Goal: Task Accomplishment & Management: Complete application form

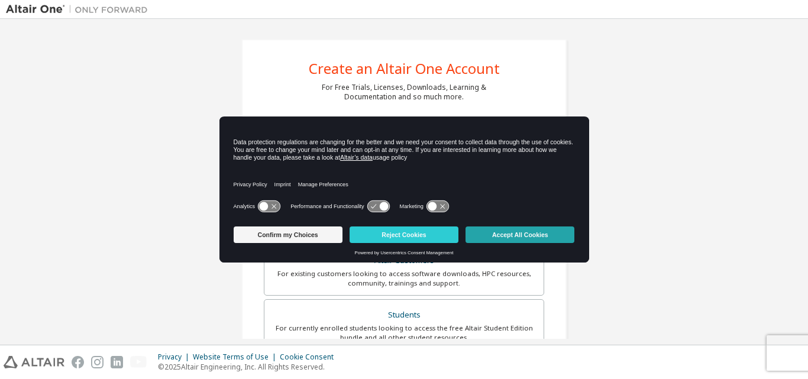
click at [552, 239] on button "Accept All Cookies" at bounding box center [519, 234] width 109 height 17
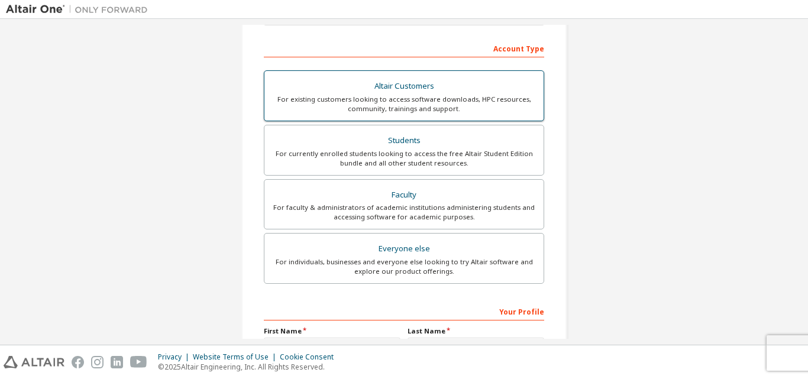
scroll to position [177, 0]
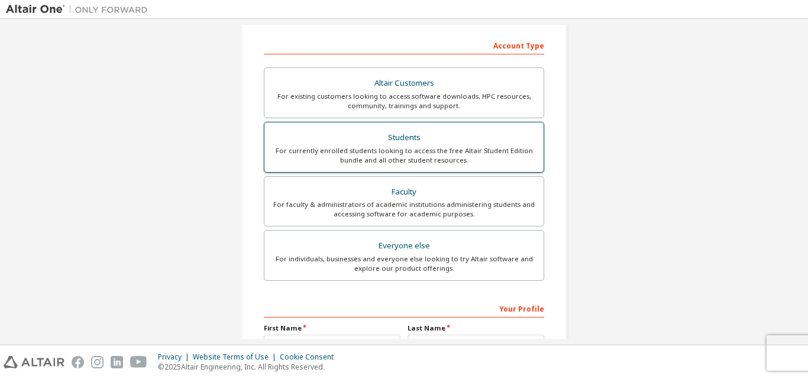
click at [451, 161] on div "For currently enrolled students looking to access the free Altair Student Editi…" at bounding box center [403, 155] width 265 height 19
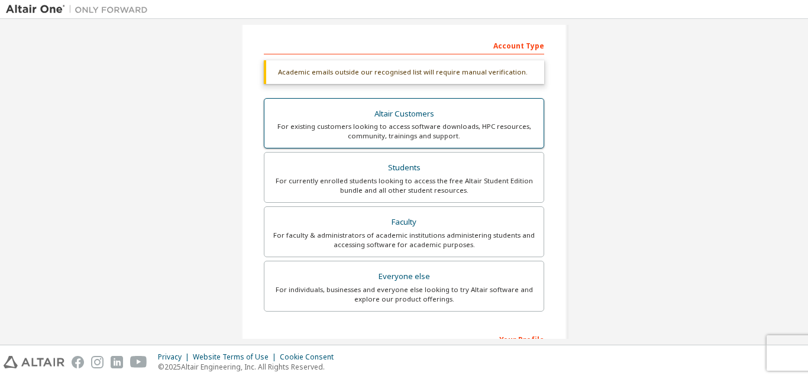
scroll to position [0, 0]
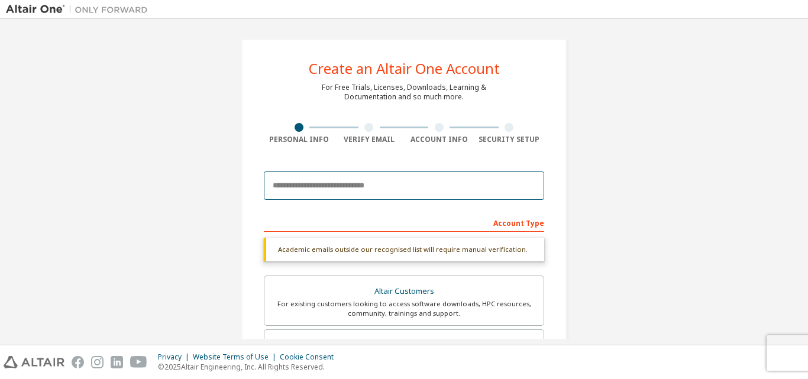
click at [334, 187] on input "email" at bounding box center [404, 185] width 280 height 28
type input "*"
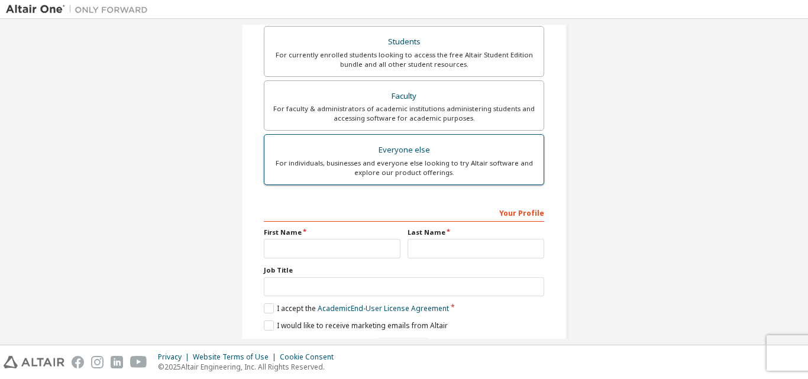
scroll to position [312, 0]
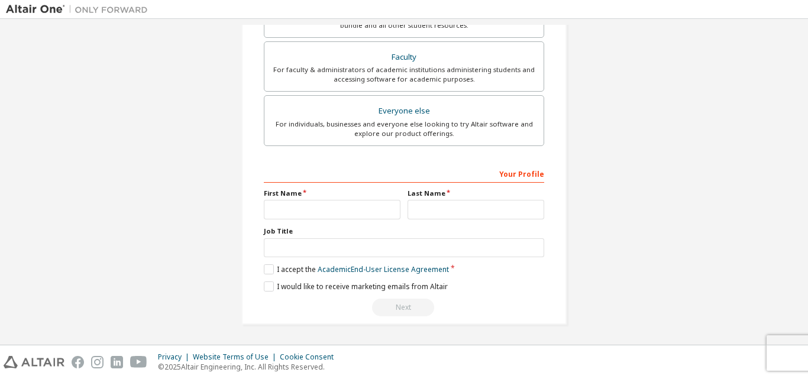
type input "**********"
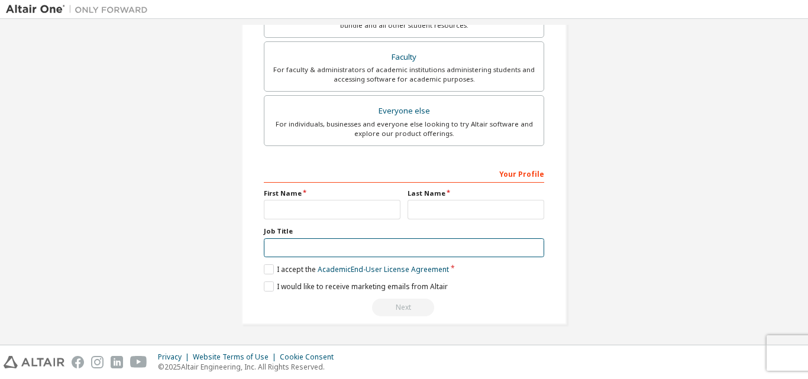
click at [332, 242] on input "text" at bounding box center [404, 248] width 280 height 20
type input "*******"
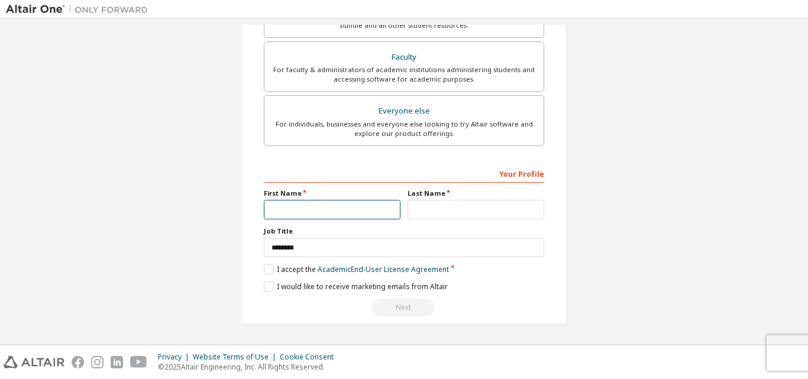
click at [318, 215] on input "text" at bounding box center [332, 210] width 137 height 20
click at [323, 210] on input "text" at bounding box center [332, 210] width 137 height 20
type input "*******"
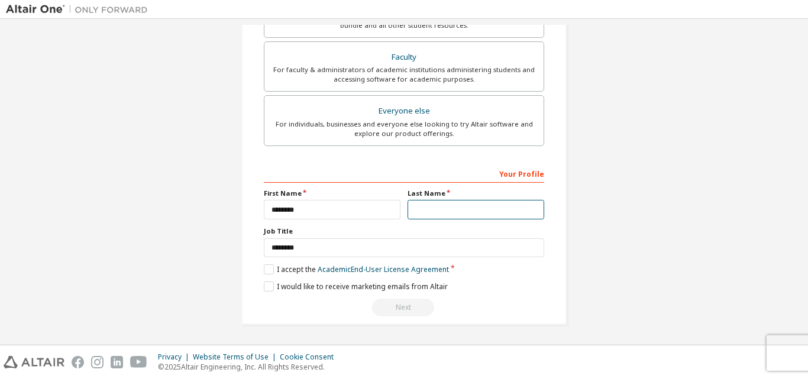
click at [419, 212] on input "text" at bounding box center [475, 210] width 137 height 20
type input "*"
click at [679, 227] on div "**********" at bounding box center [404, 26] width 796 height 626
click at [269, 268] on label "I accept the Academic End-User License Agreement" at bounding box center [356, 269] width 185 height 10
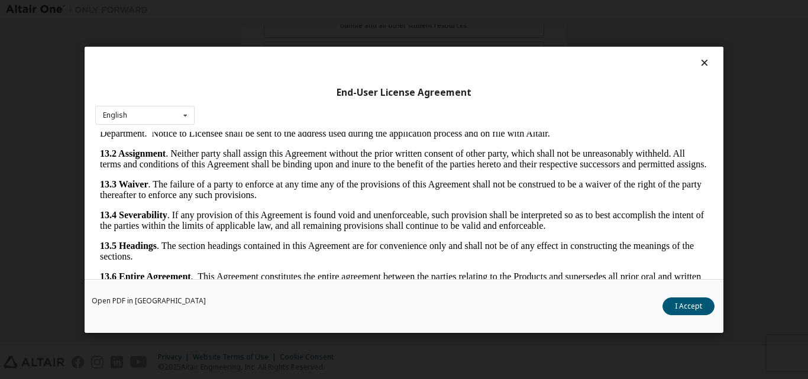
scroll to position [1962, 0]
click at [685, 310] on button "I Accept" at bounding box center [688, 306] width 52 height 18
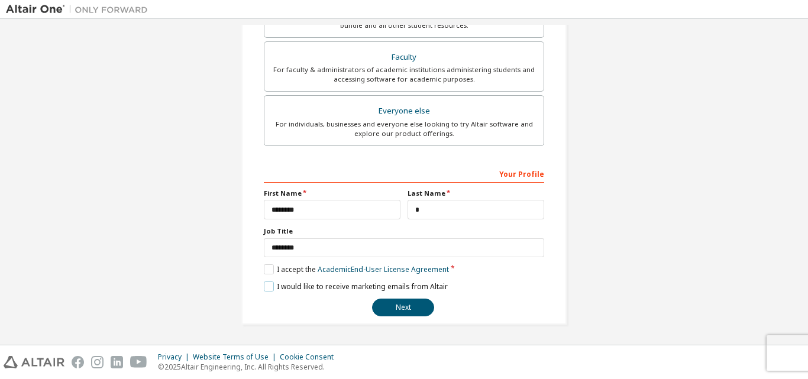
click at [268, 289] on label "I would like to receive marketing emails from Altair" at bounding box center [356, 286] width 184 height 10
click at [396, 313] on button "Next" at bounding box center [403, 308] width 62 height 18
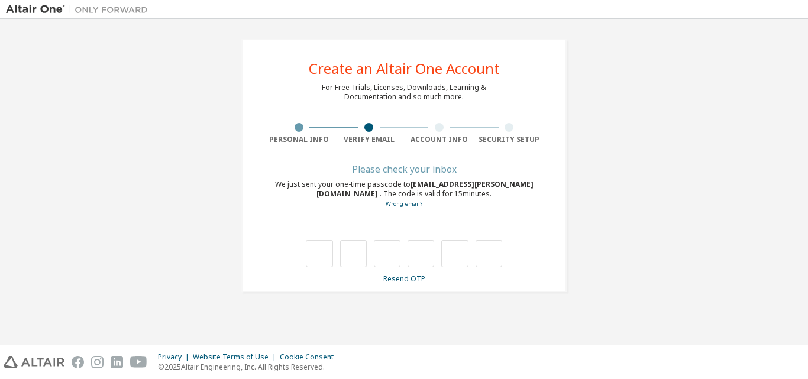
type input "*"
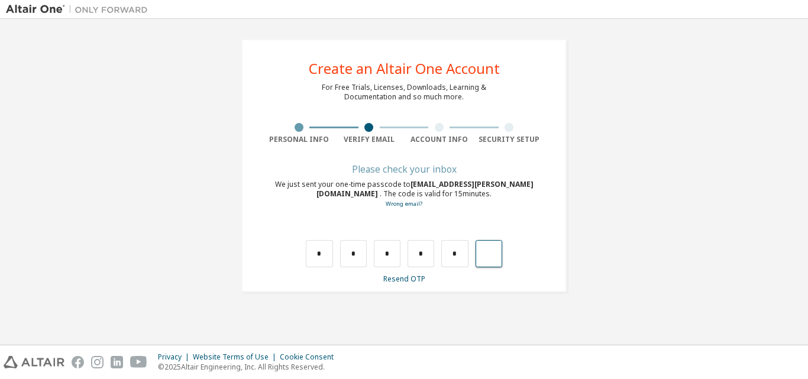
type input "*"
